Goal: Check status

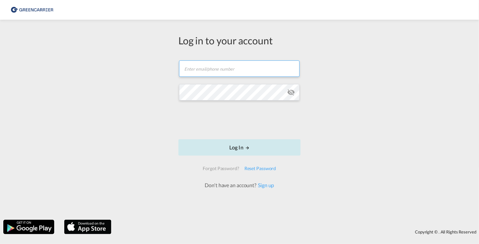
type input "[EMAIL_ADDRESS][DOMAIN_NAME]"
click at [250, 146] on button "Log In" at bounding box center [240, 147] width 122 height 16
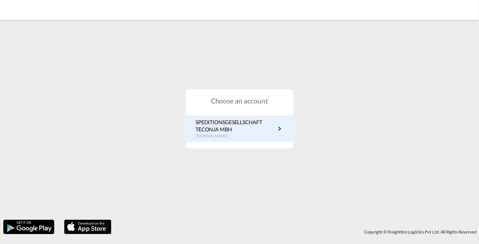
click at [211, 126] on p "SPEDITIONSGESELLSCHAFT TECONJA MBH" at bounding box center [236, 126] width 80 height 15
click at [234, 124] on p "SPEDITIONSGESELLSCHAFT TECONJA MBH" at bounding box center [236, 126] width 80 height 15
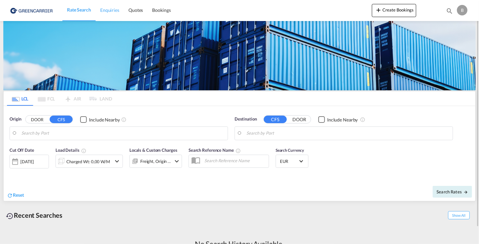
click at [116, 12] on span "Enquiries" at bounding box center [109, 10] width 19 height 6
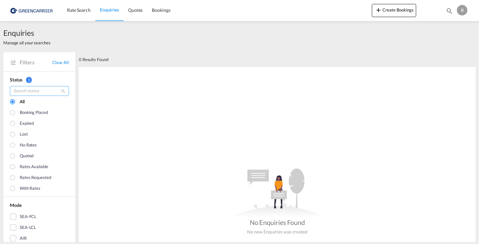
click at [41, 93] on input "search" at bounding box center [39, 91] width 59 height 10
paste input "SGEGALY057735"
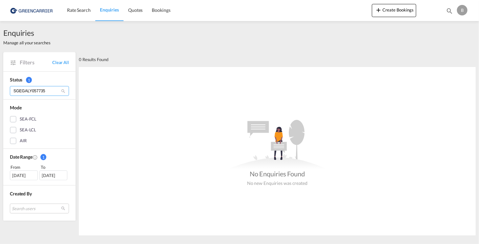
type input "SGEGALY057735"
click at [22, 131] on div "SEA-LCL" at bounding box center [28, 130] width 16 height 7
click at [146, 10] on link "Quotes" at bounding box center [136, 10] width 24 height 21
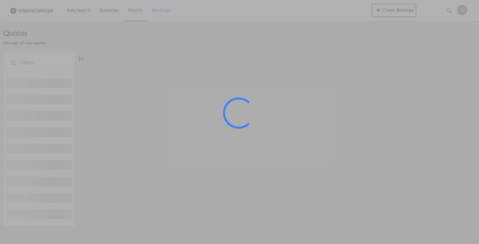
click at [160, 11] on span "Bookings" at bounding box center [161, 10] width 18 height 6
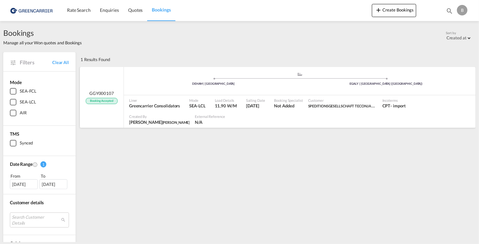
click at [225, 110] on div "Load Details 11,90 W/M" at bounding box center [227, 103] width 31 height 16
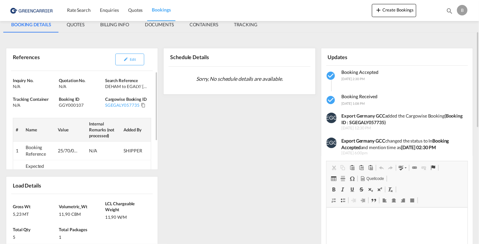
scroll to position [13, 0]
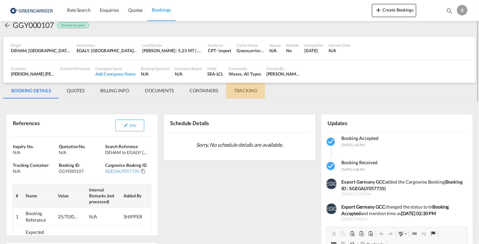
click at [241, 90] on md-tab-item "TRACKING" at bounding box center [245, 91] width 39 height 16
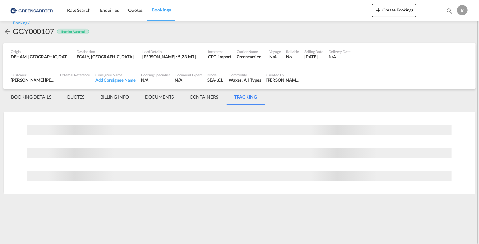
scroll to position [0, 0]
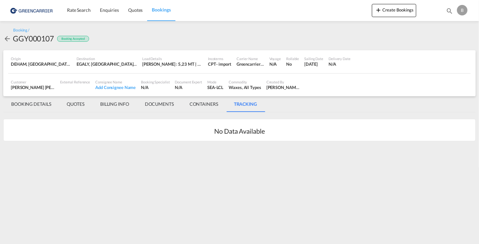
click at [80, 102] on md-tab-item "QUOTES" at bounding box center [75, 104] width 33 height 16
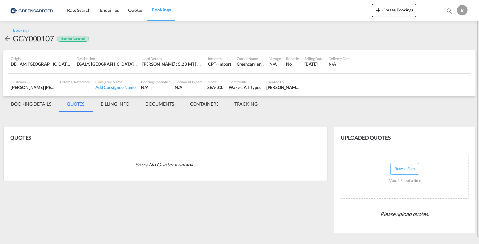
click at [37, 105] on md-tab-item "BOOKING DETAILS" at bounding box center [31, 104] width 56 height 16
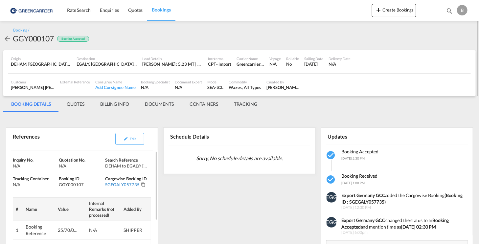
click at [121, 185] on div "SGEGALY057735" at bounding box center [122, 185] width 35 height 6
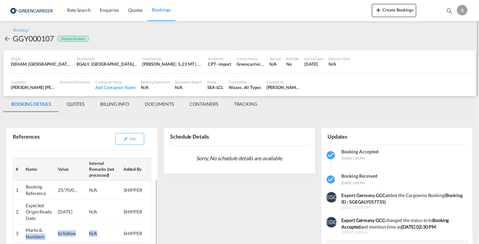
drag, startPoint x: 60, startPoint y: 232, endPoint x: 111, endPoint y: 224, distance: 52.2
click at [111, 225] on tr "3 Marks & Numbers to follow N/A SHIPPER" at bounding box center [82, 234] width 138 height 18
click at [208, 109] on md-tab-item "CONTAINERS" at bounding box center [204, 104] width 44 height 16
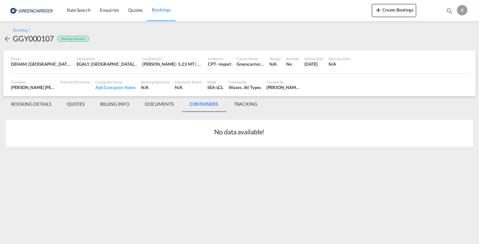
click at [111, 108] on md-tab-item "BILLING INFO" at bounding box center [114, 104] width 45 height 16
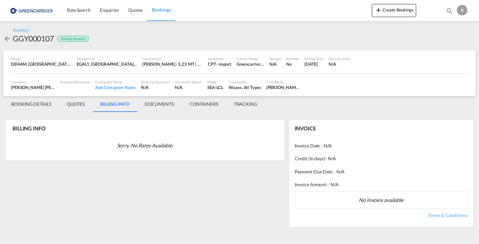
click at [150, 102] on md-tab-item "DOCUMENTS" at bounding box center [159, 104] width 45 height 16
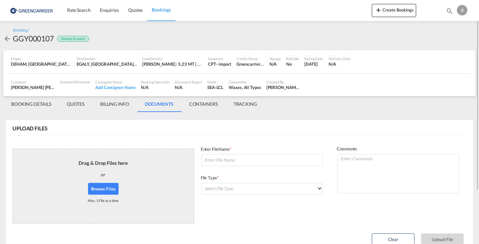
click at [80, 105] on md-tab-item "QUOTES" at bounding box center [75, 104] width 33 height 16
